Goal: Transaction & Acquisition: Book appointment/travel/reservation

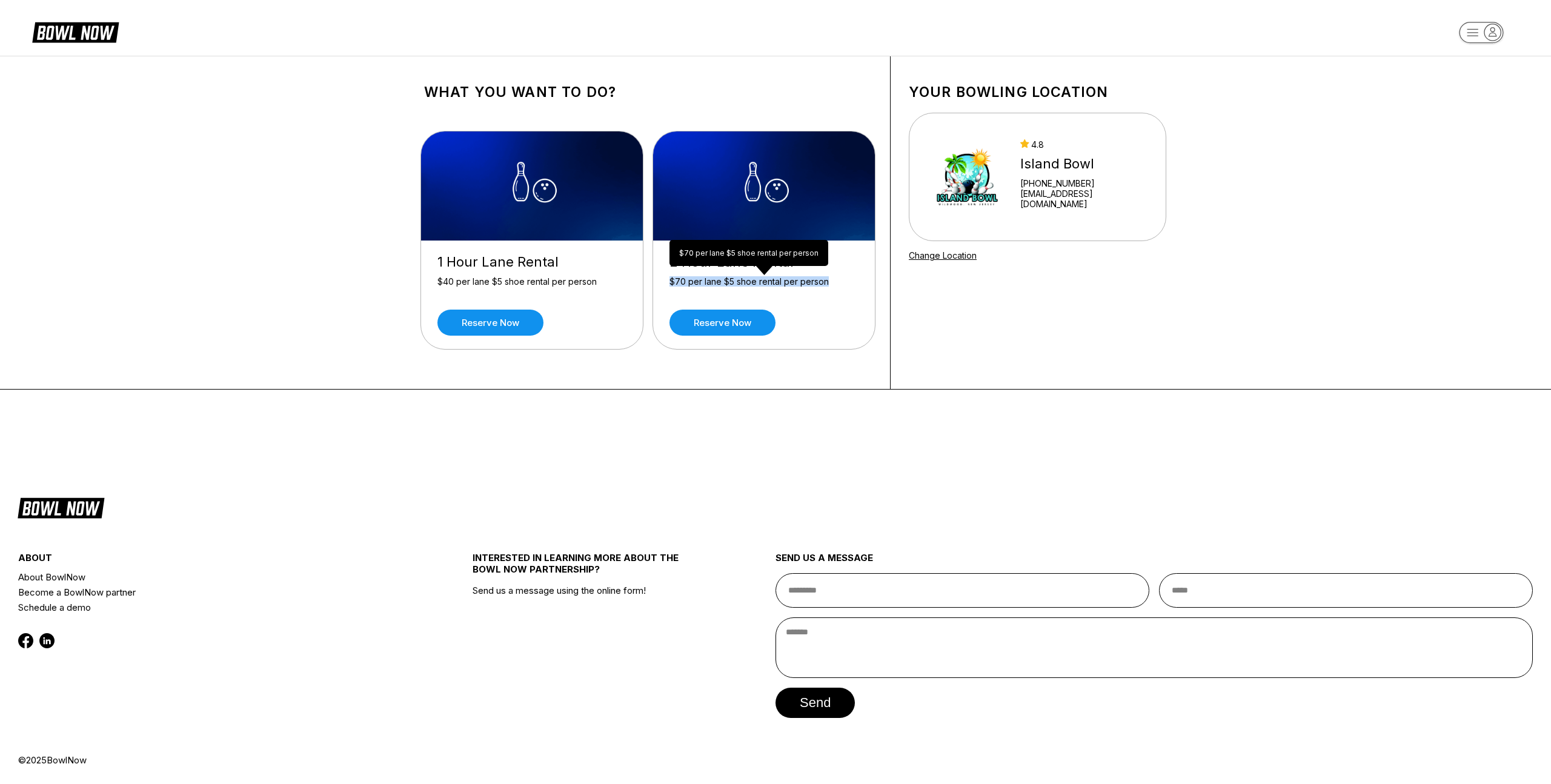
drag, startPoint x: 669, startPoint y: 280, endPoint x: 822, endPoint y: 287, distance: 153.2
click at [822, 287] on div "$70 per lane $5 shoe rental per person" at bounding box center [764, 286] width 189 height 21
click at [804, 309] on div "Reserve now" at bounding box center [764, 322] width 189 height 26
click at [797, 309] on div "2 Hour Lane Rental $70 per lane $5 shoe rental per person Reserve now" at bounding box center [764, 295] width 222 height 109
drag, startPoint x: 672, startPoint y: 283, endPoint x: 715, endPoint y: 283, distance: 43.0
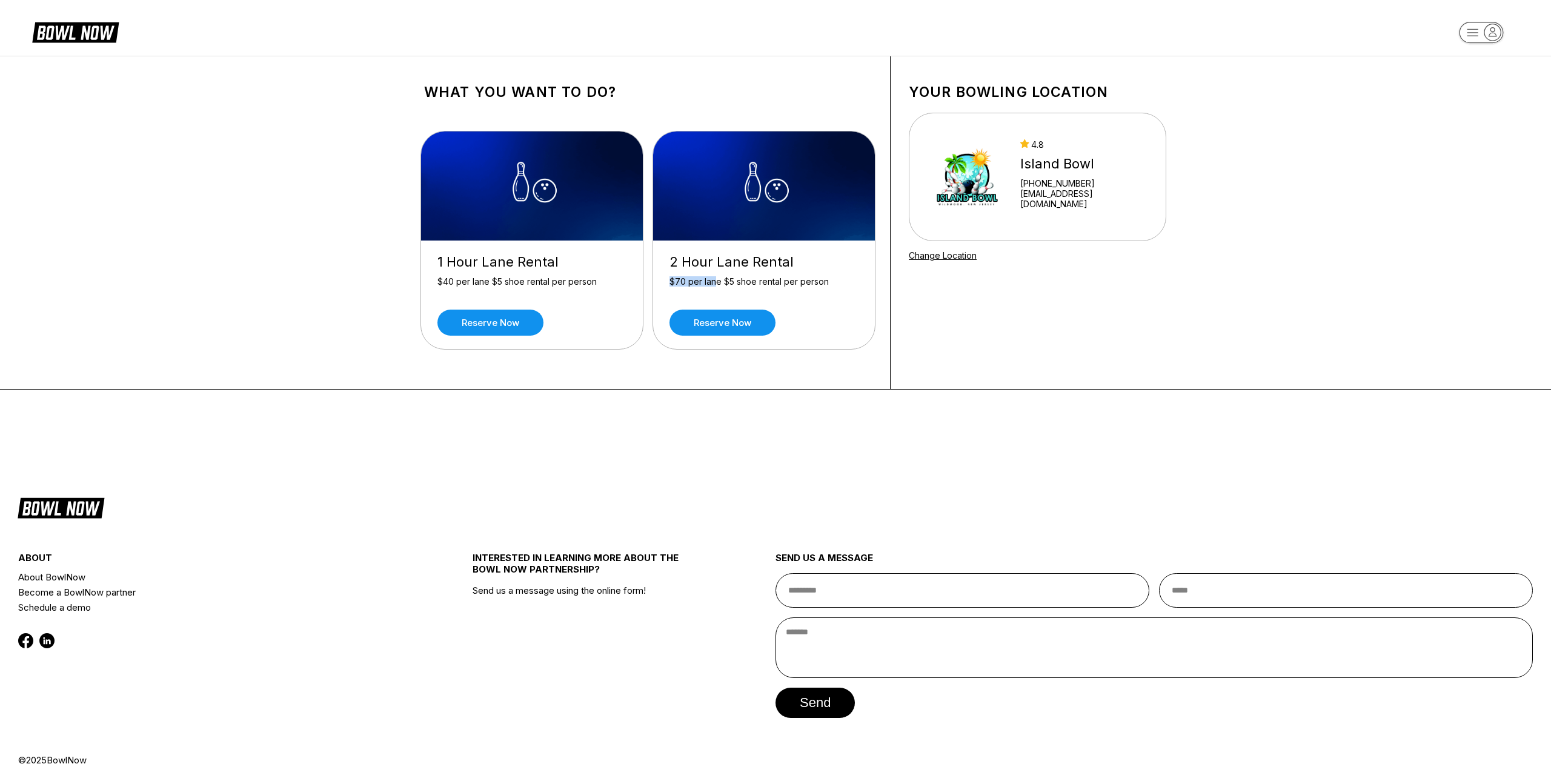
click at [715, 283] on div "$70 per lane $5 shoe rental per person" at bounding box center [764, 286] width 189 height 21
click at [752, 326] on link "Reserve now" at bounding box center [723, 322] width 106 height 26
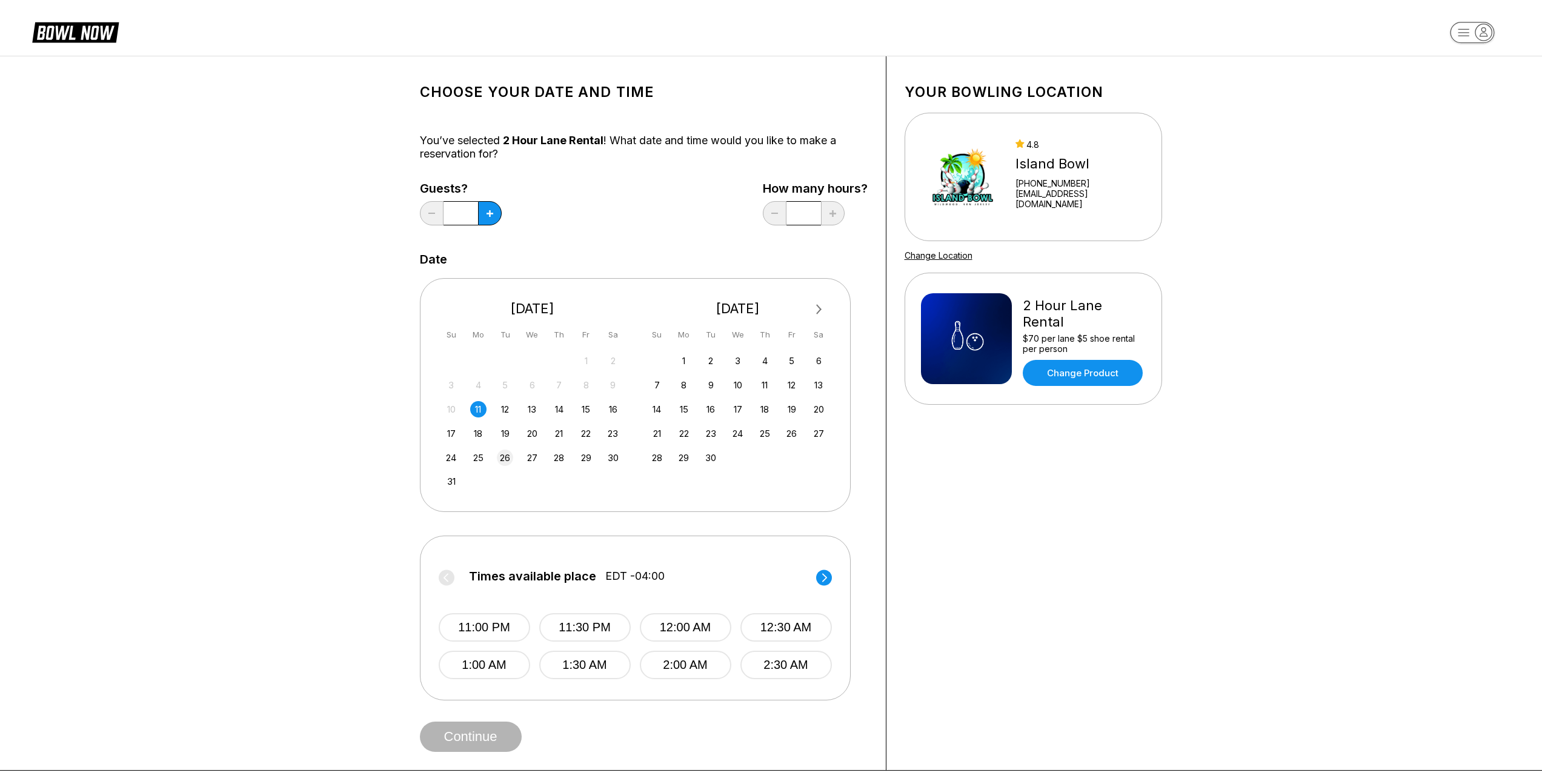
click at [504, 460] on div "26" at bounding box center [505, 457] width 17 height 17
click at [806, 667] on button "6:30 PM" at bounding box center [786, 664] width 91 height 28
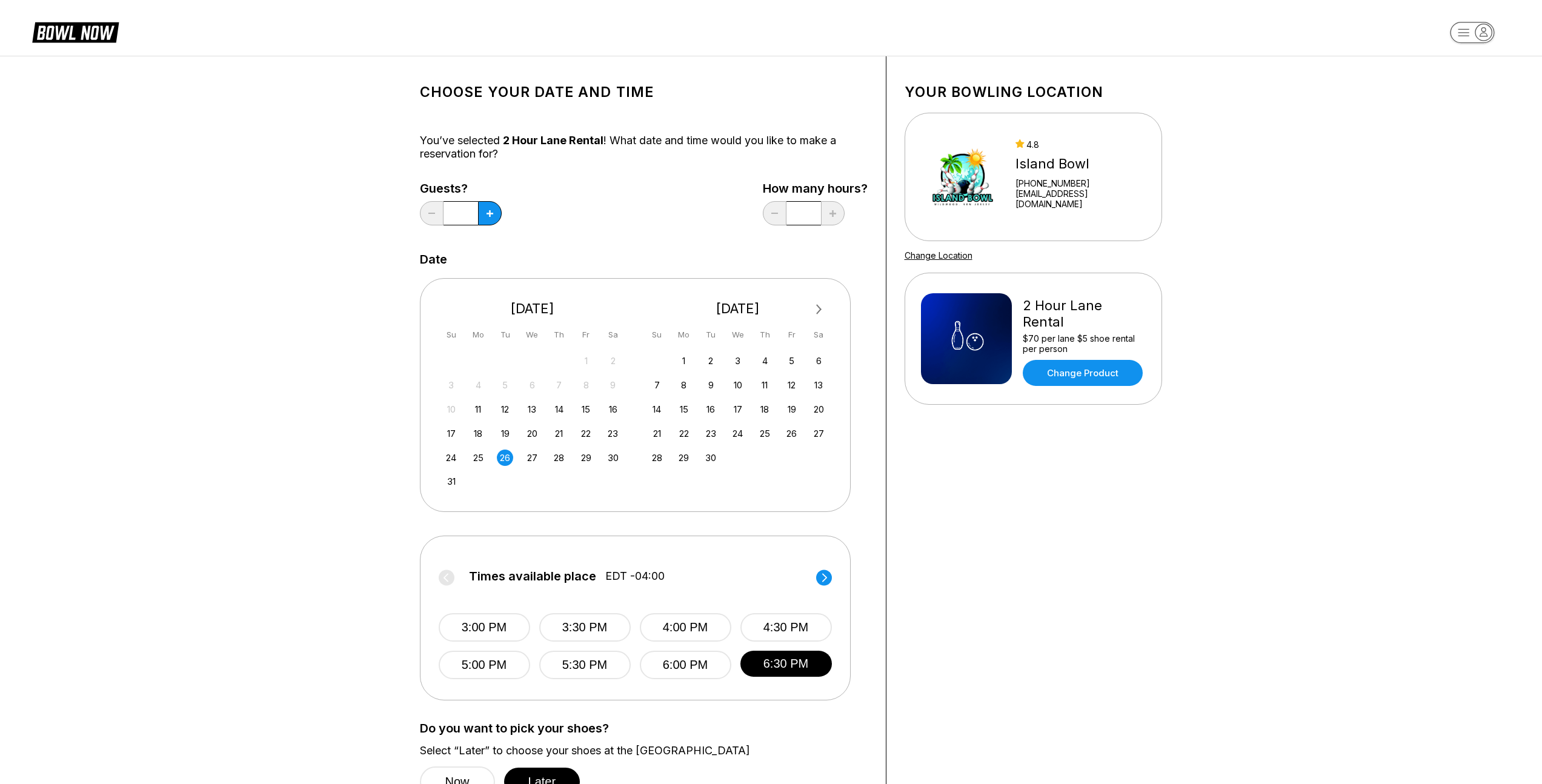
scroll to position [390, 0]
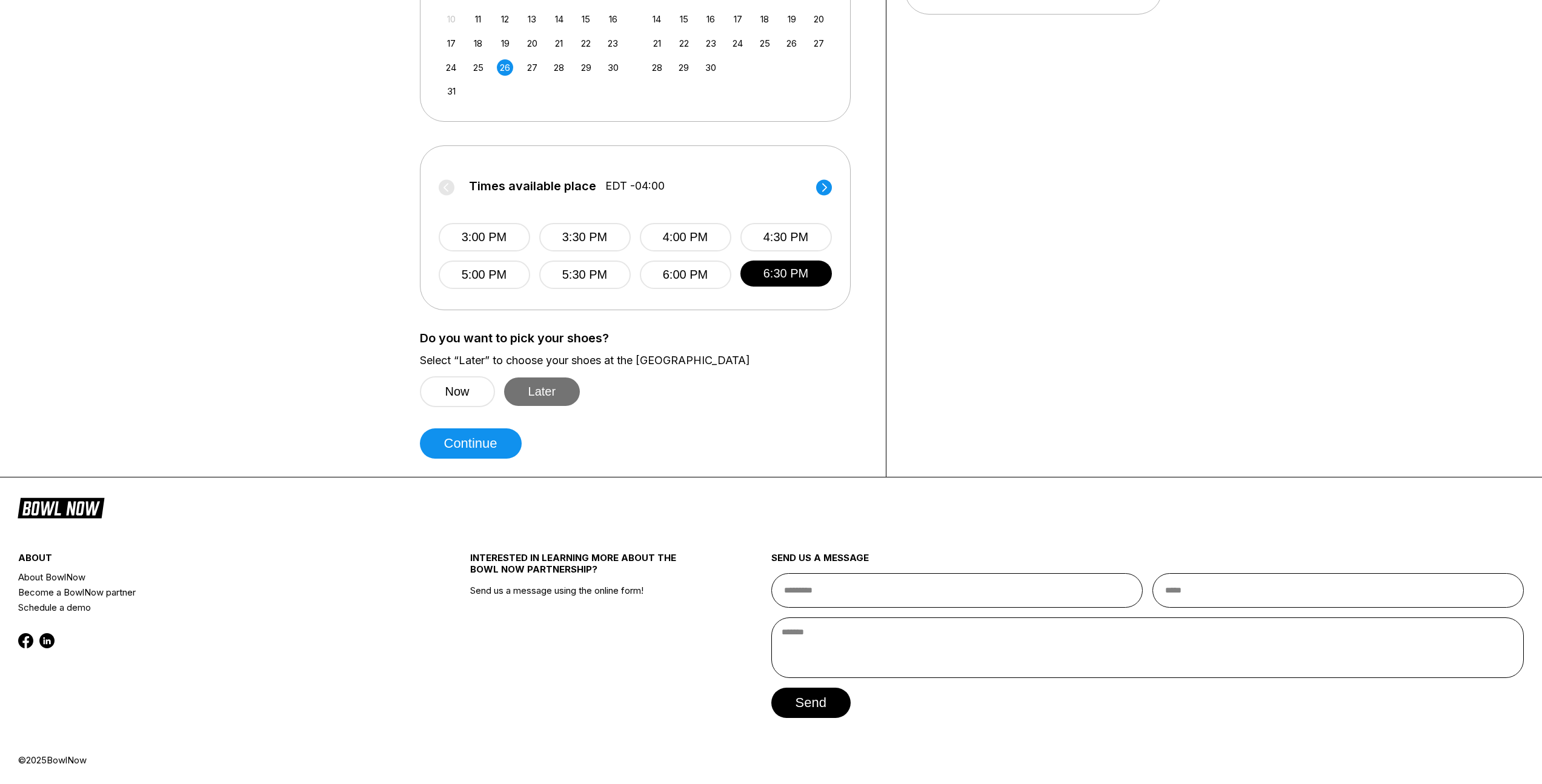
click at [552, 396] on button "Later" at bounding box center [542, 391] width 76 height 28
click at [485, 438] on button "Continue" at bounding box center [470, 443] width 101 height 30
select select "**"
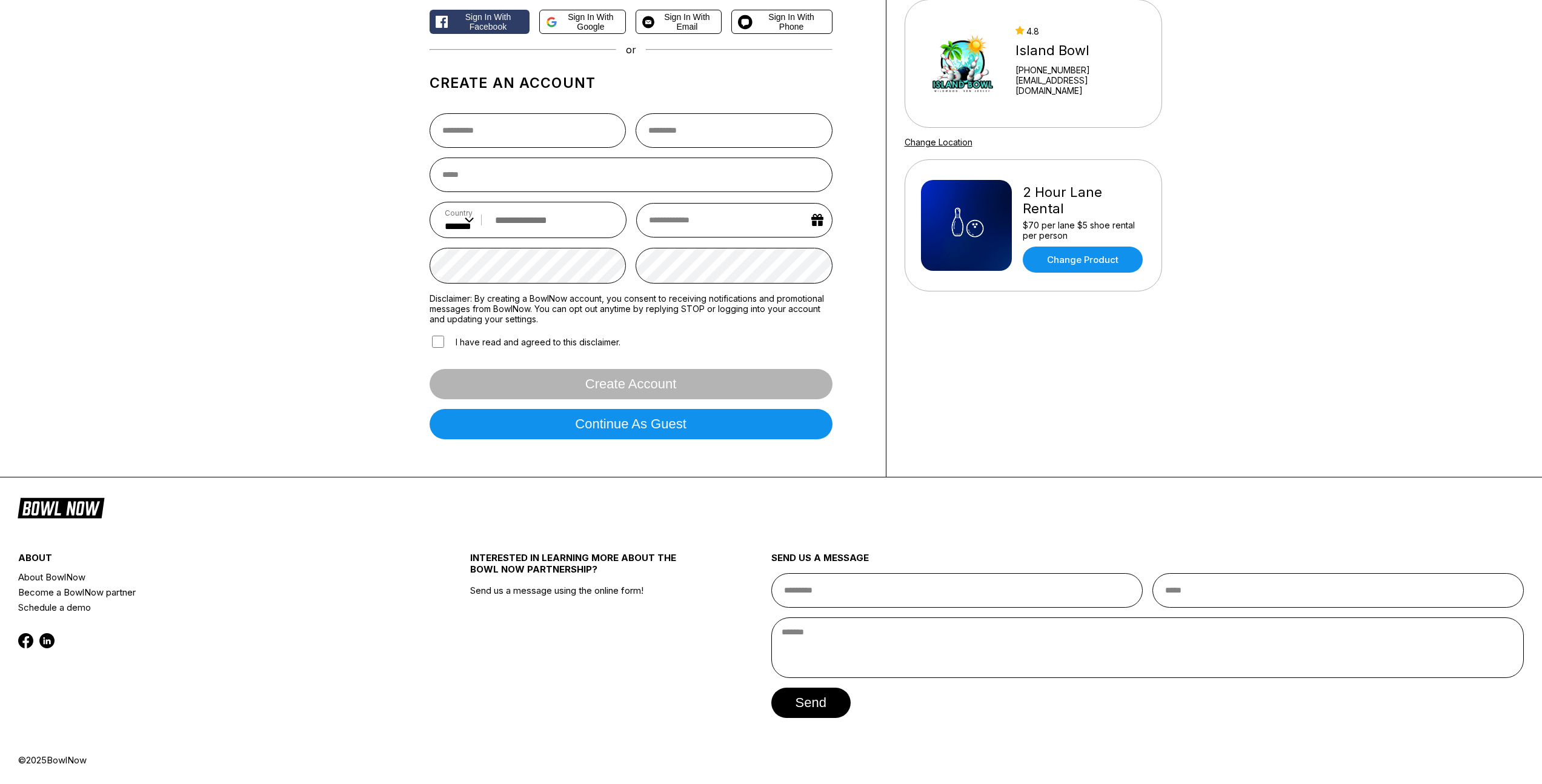
scroll to position [0, 0]
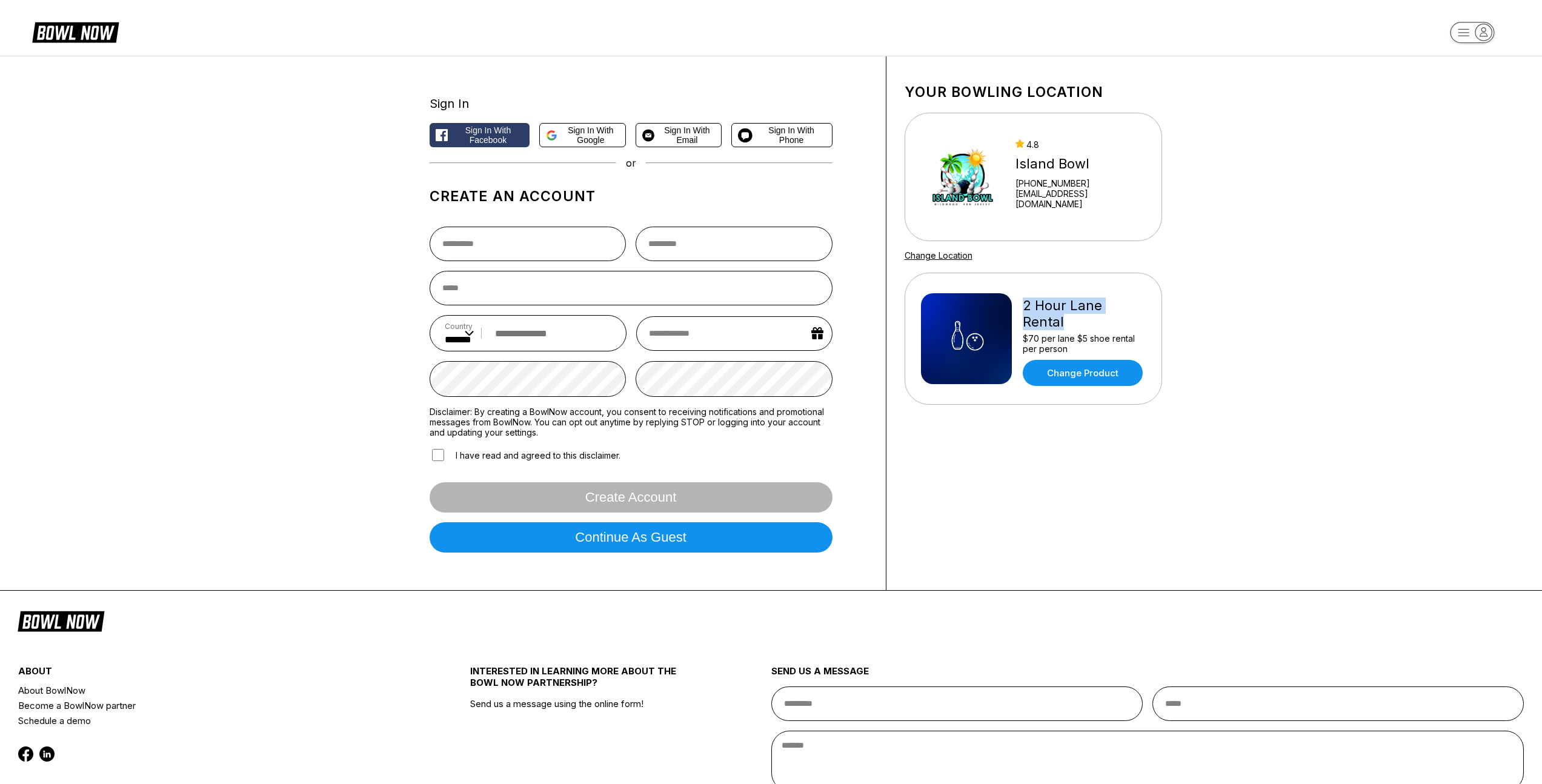
drag, startPoint x: 1078, startPoint y: 310, endPoint x: 1147, endPoint y: 312, distance: 69.0
click at [1147, 312] on div "2 Hour Lane Rental $70 per lane $5 shoe rental per person Change Product" at bounding box center [1033, 338] width 257 height 132
drag, startPoint x: 1024, startPoint y: 328, endPoint x: 1070, endPoint y: 328, distance: 46.0
click at [1070, 333] on div "$70 per lane $5 shoe rental per person" at bounding box center [1084, 343] width 123 height 20
drag, startPoint x: 1075, startPoint y: 328, endPoint x: 1095, endPoint y: 338, distance: 22.4
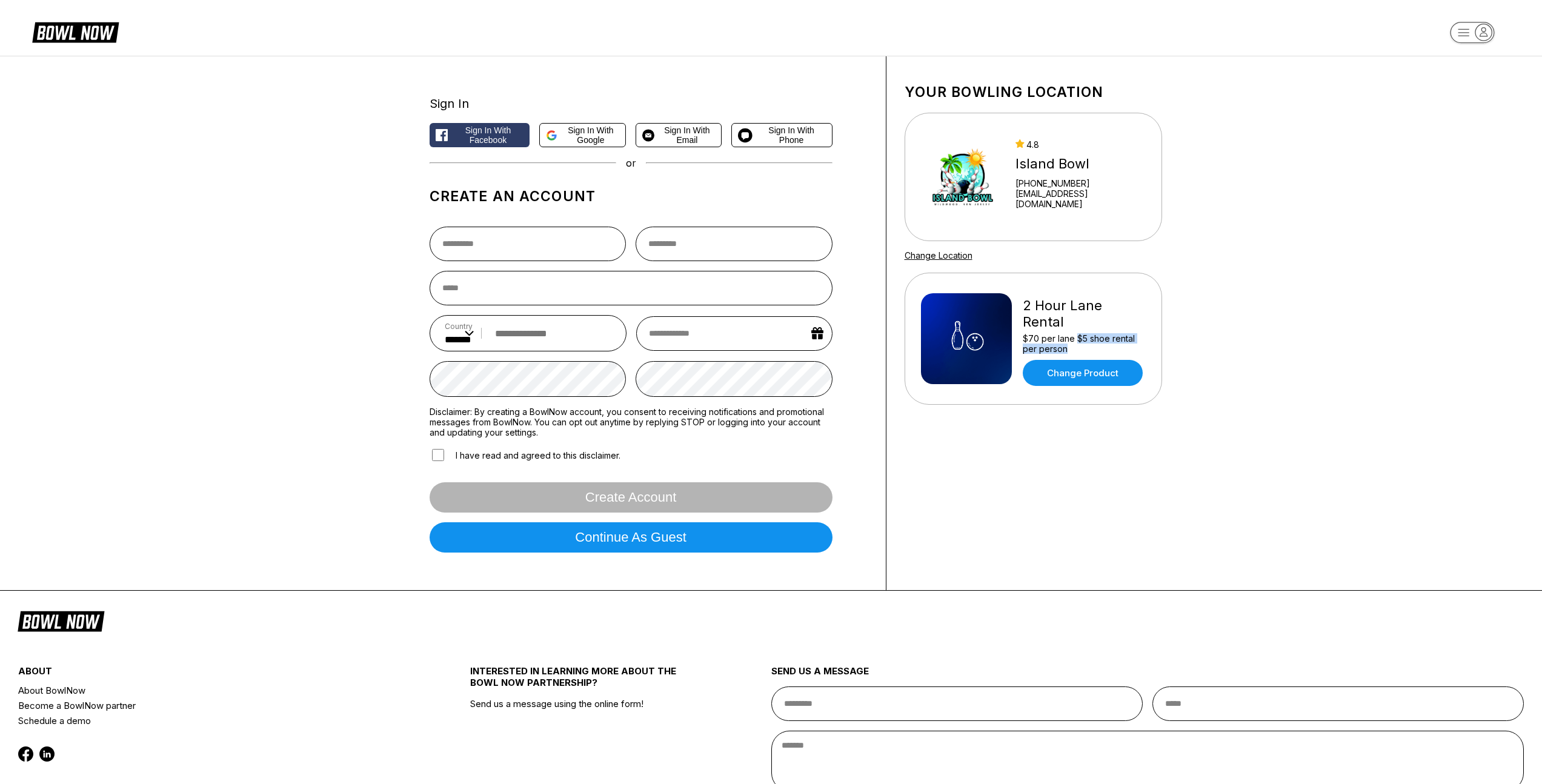
click at [1095, 338] on div "$70 per lane $5 shoe rental per person" at bounding box center [1084, 343] width 123 height 20
click at [1031, 333] on div "$70 per lane $5 shoe rental per person" at bounding box center [1084, 343] width 123 height 20
drag, startPoint x: 1023, startPoint y: 328, endPoint x: 1081, endPoint y: 333, distance: 58.2
click at [1073, 333] on div "$70 per lane $5 shoe rental per person" at bounding box center [1084, 343] width 123 height 20
drag, startPoint x: 1077, startPoint y: 328, endPoint x: 1084, endPoint y: 331, distance: 7.6
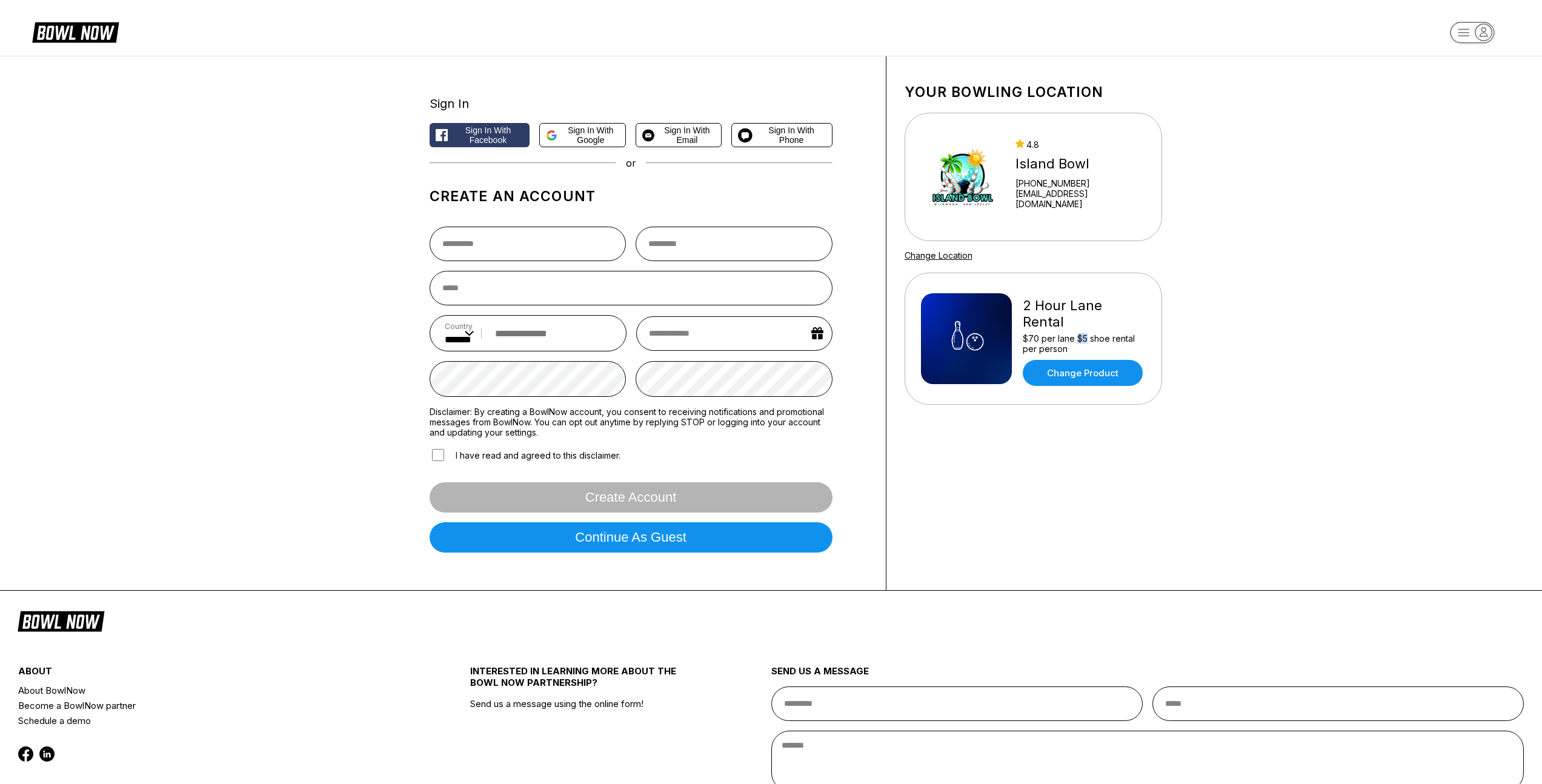
click at [1084, 333] on div "$70 per lane $5 shoe rental per person" at bounding box center [1084, 343] width 123 height 20
click at [1010, 419] on div "Your bowling location [GEOGRAPHIC_DATA] [PHONE_NUMBER] [EMAIL_ADDRESS][DOMAIN_N…" at bounding box center [1033, 323] width 293 height 534
drag, startPoint x: 1023, startPoint y: 328, endPoint x: 1072, endPoint y: 330, distance: 49.0
click at [1072, 333] on div "$70 per lane $5 shoe rental per person" at bounding box center [1084, 343] width 123 height 20
click at [1071, 333] on div "$70 per lane $5 shoe rental per person" at bounding box center [1084, 343] width 123 height 20
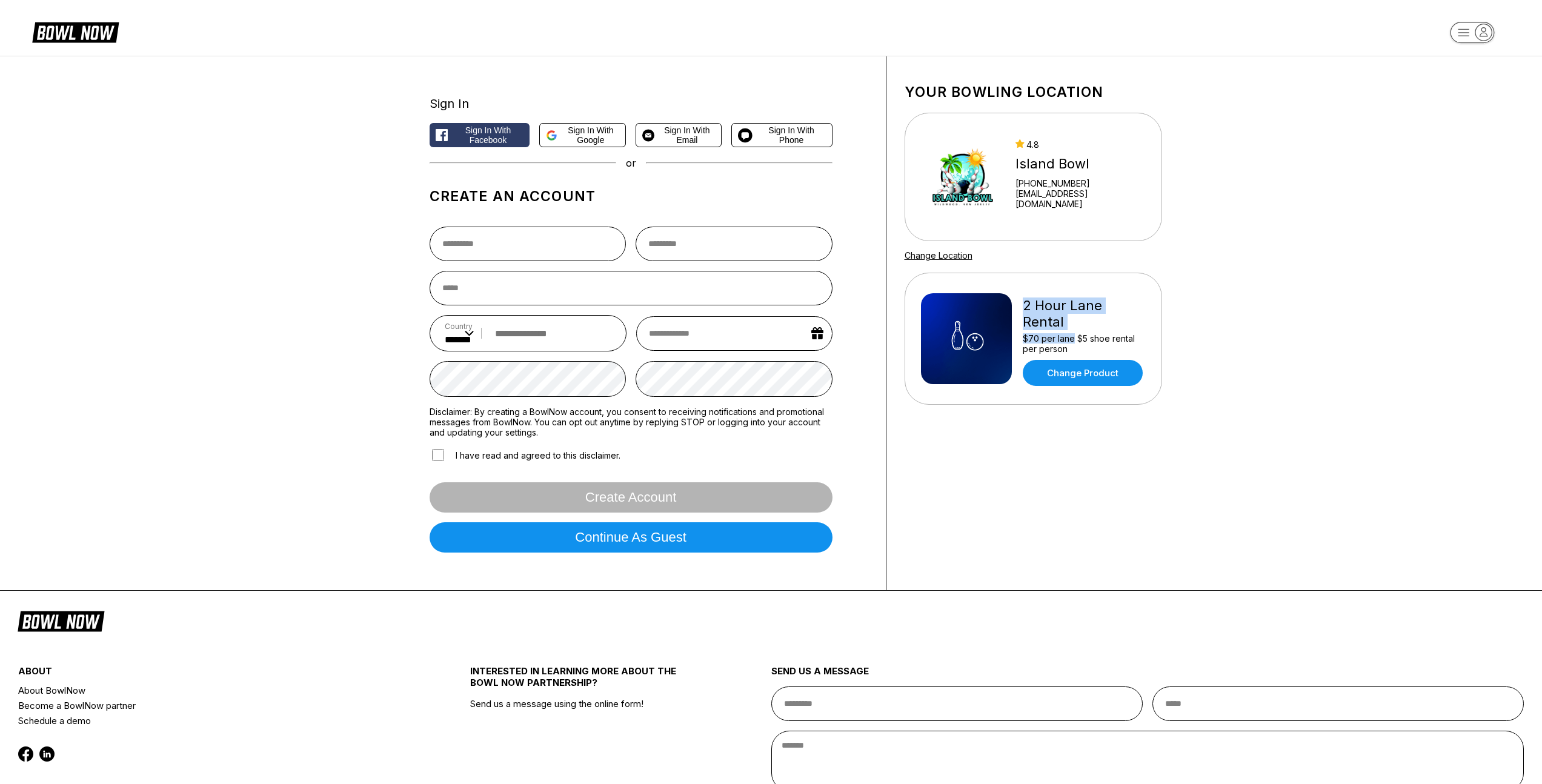
drag, startPoint x: 1072, startPoint y: 328, endPoint x: 1043, endPoint y: 349, distance: 35.8
click at [1016, 312] on div "2 Hour Lane Rental $70 per lane $5 shoe rental per person Change Product" at bounding box center [1033, 338] width 225 height 94
click at [1039, 333] on div "$70 per lane $5 shoe rental per person" at bounding box center [1084, 343] width 123 height 20
click at [1085, 333] on div "$70 per lane $5 shoe rental per person" at bounding box center [1084, 343] width 123 height 20
drag, startPoint x: 1025, startPoint y: 314, endPoint x: 1146, endPoint y: 313, distance: 121.0
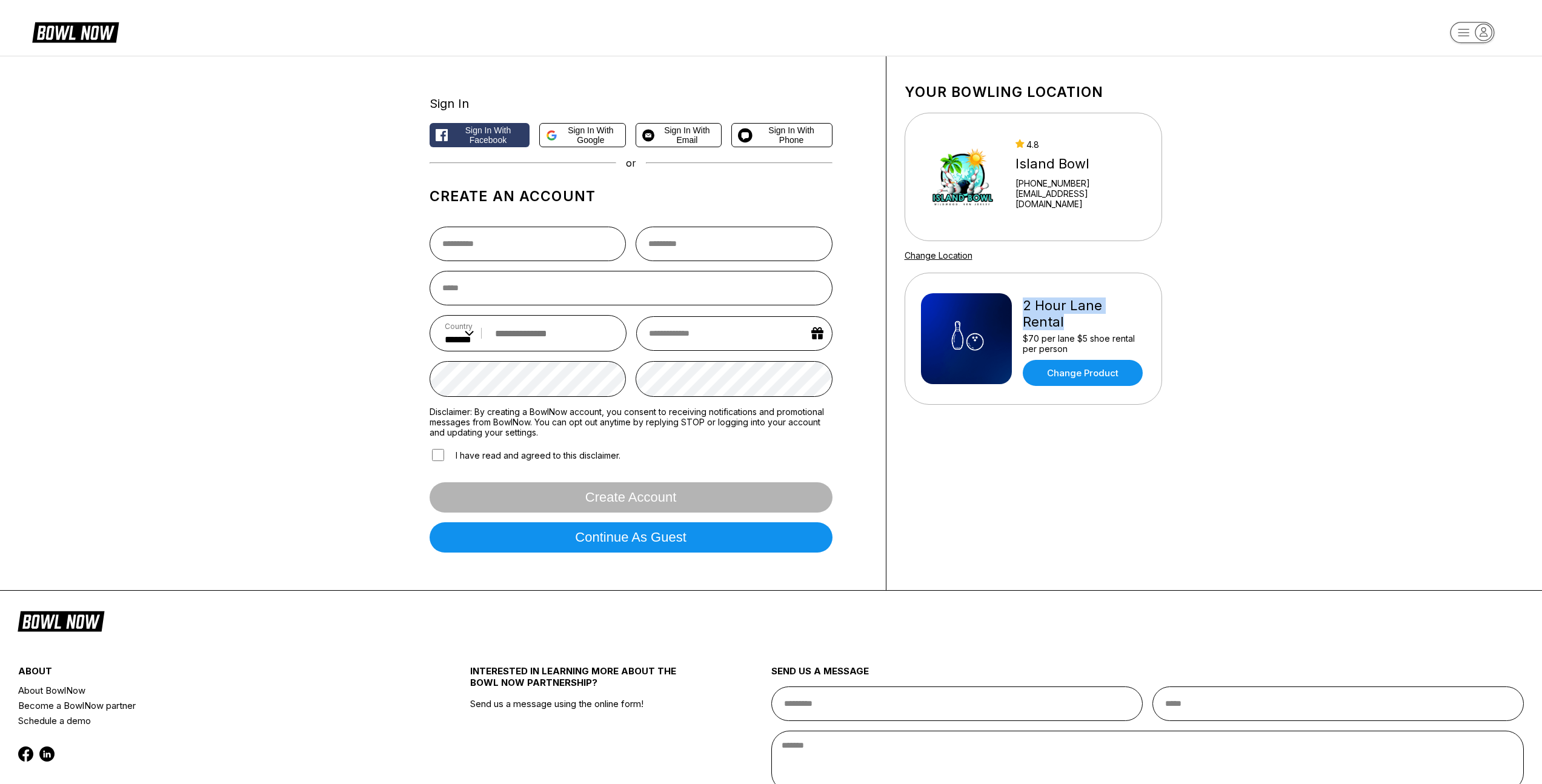
click at [1146, 313] on div "2 Hour Lane Rental $70 per lane $5 shoe rental per person Change Product" at bounding box center [1033, 338] width 257 height 132
drag, startPoint x: 1024, startPoint y: 329, endPoint x: 1072, endPoint y: 329, distance: 48.0
click at [1072, 333] on div "$70 per lane $5 shoe rental per person" at bounding box center [1084, 343] width 123 height 20
click at [1099, 333] on div "$70 per lane $5 shoe rental per person" at bounding box center [1084, 343] width 123 height 20
drag, startPoint x: 1077, startPoint y: 326, endPoint x: 1084, endPoint y: 332, distance: 9.2
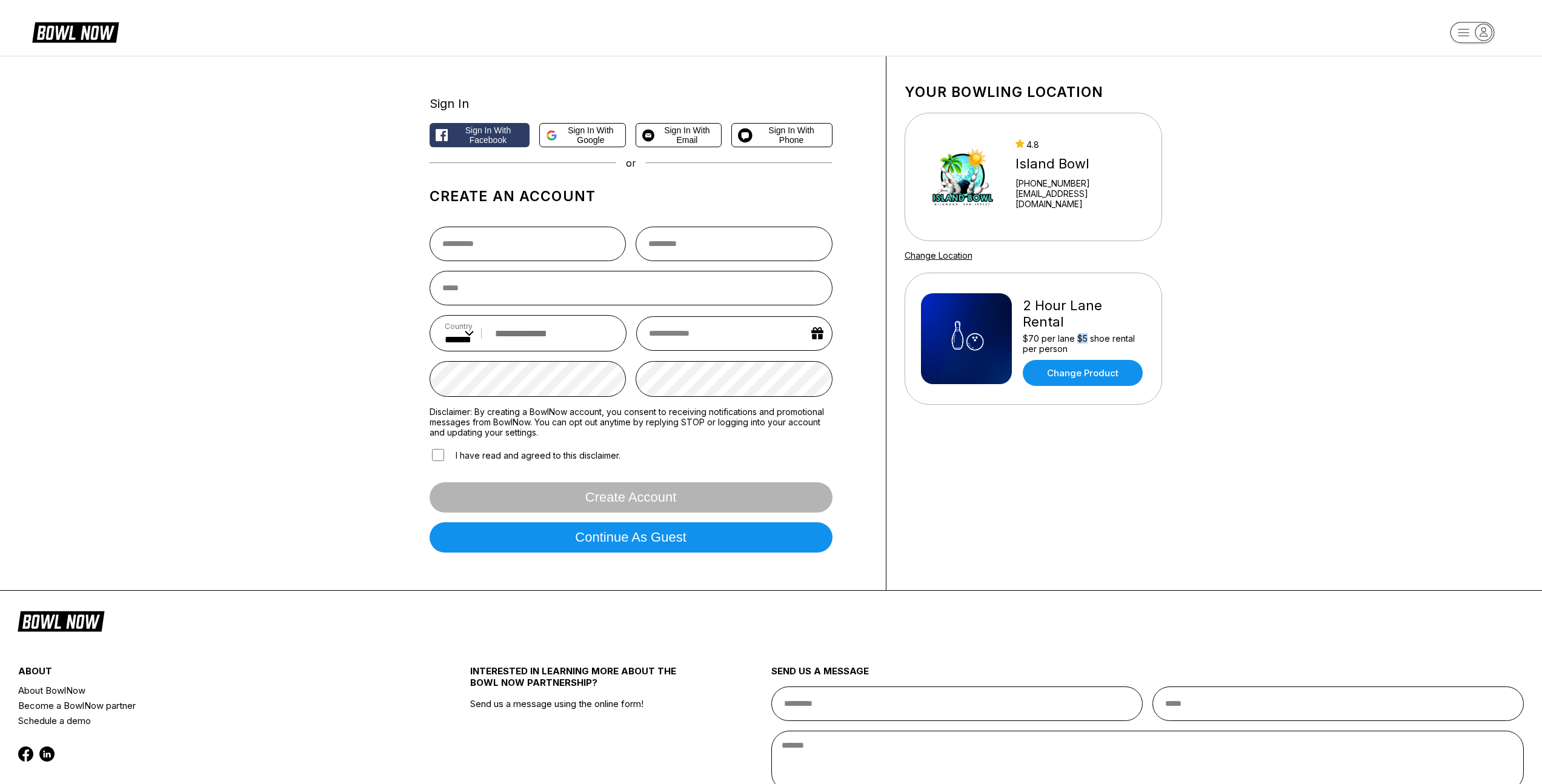
click at [1084, 333] on div "$70 per lane $5 shoe rental per person" at bounding box center [1084, 343] width 123 height 20
click at [1047, 418] on div "Your bowling location [GEOGRAPHIC_DATA] [PHONE_NUMBER] [EMAIL_ADDRESS][DOMAIN_N…" at bounding box center [1033, 323] width 293 height 534
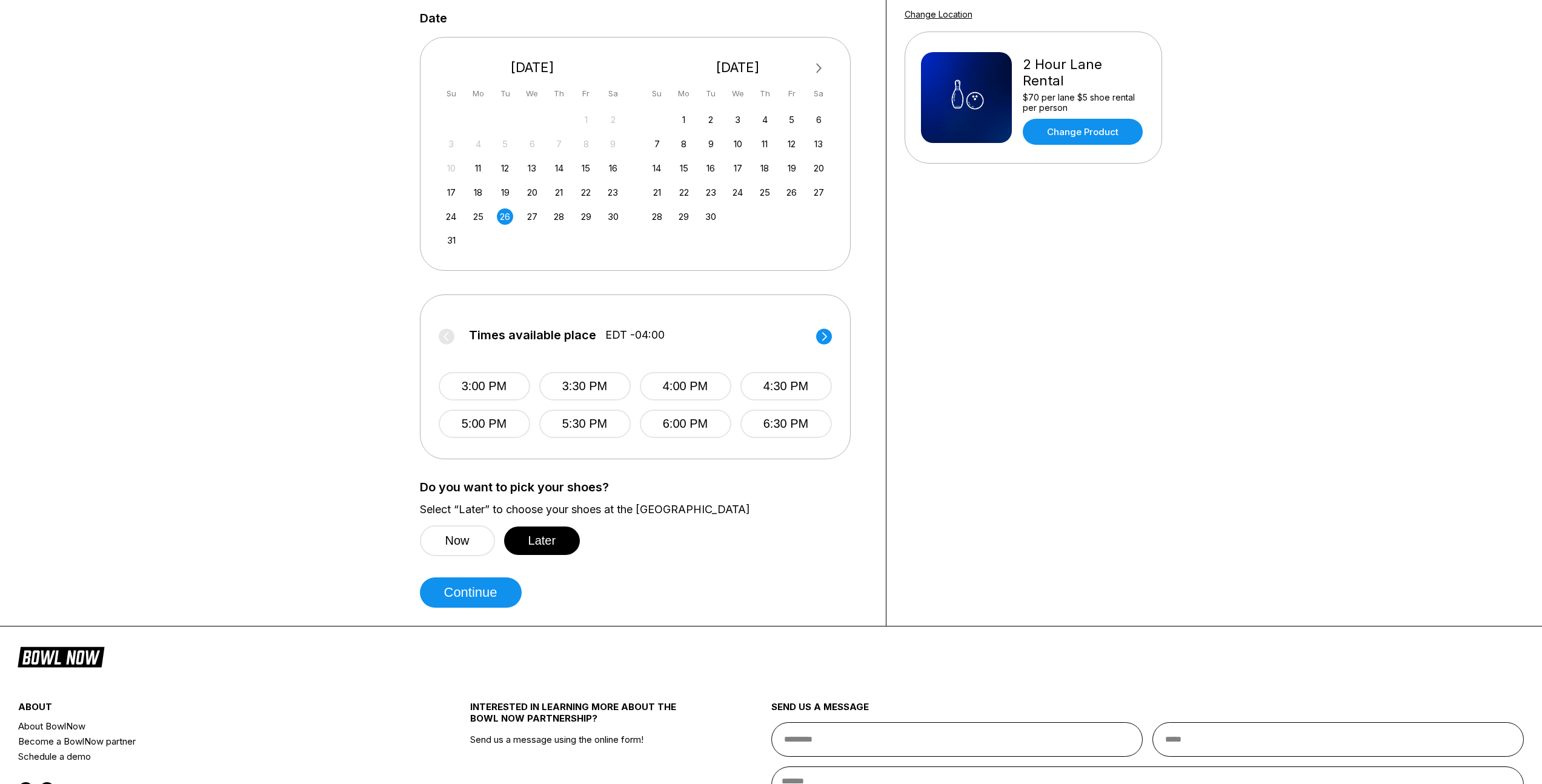
scroll to position [390, 0]
